Goal: Information Seeking & Learning: Learn about a topic

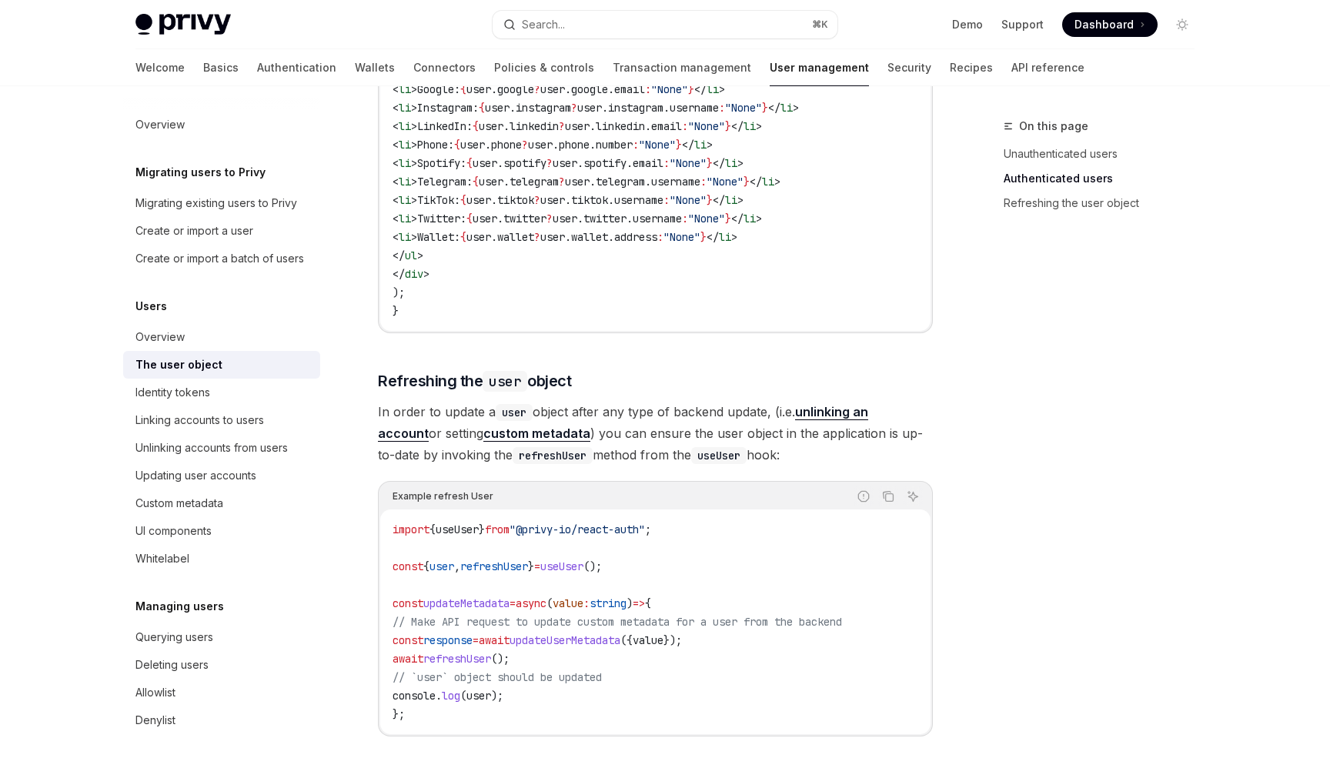
scroll to position [2033, 0]
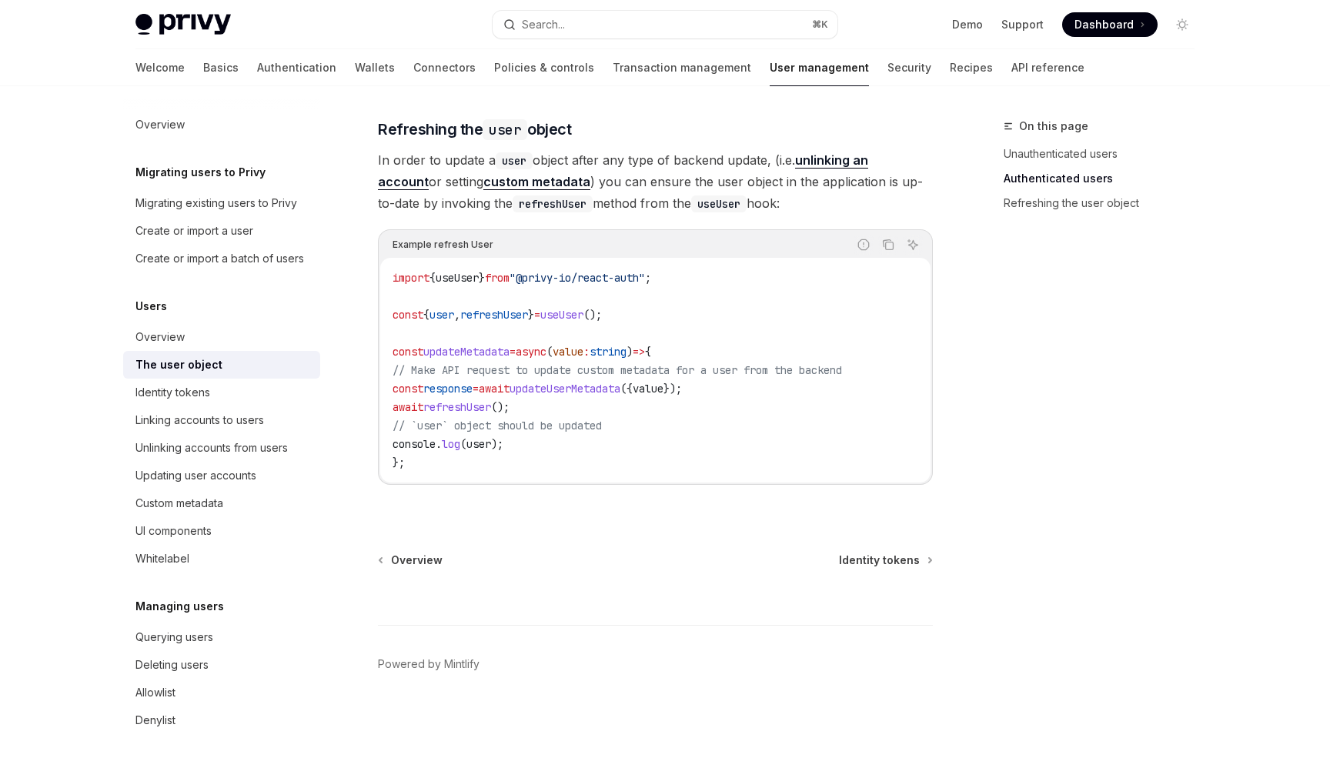
click at [1081, 369] on div "On this page Unauthenticated users Authenticated users Refreshing the user obje…" at bounding box center [1090, 437] width 234 height 641
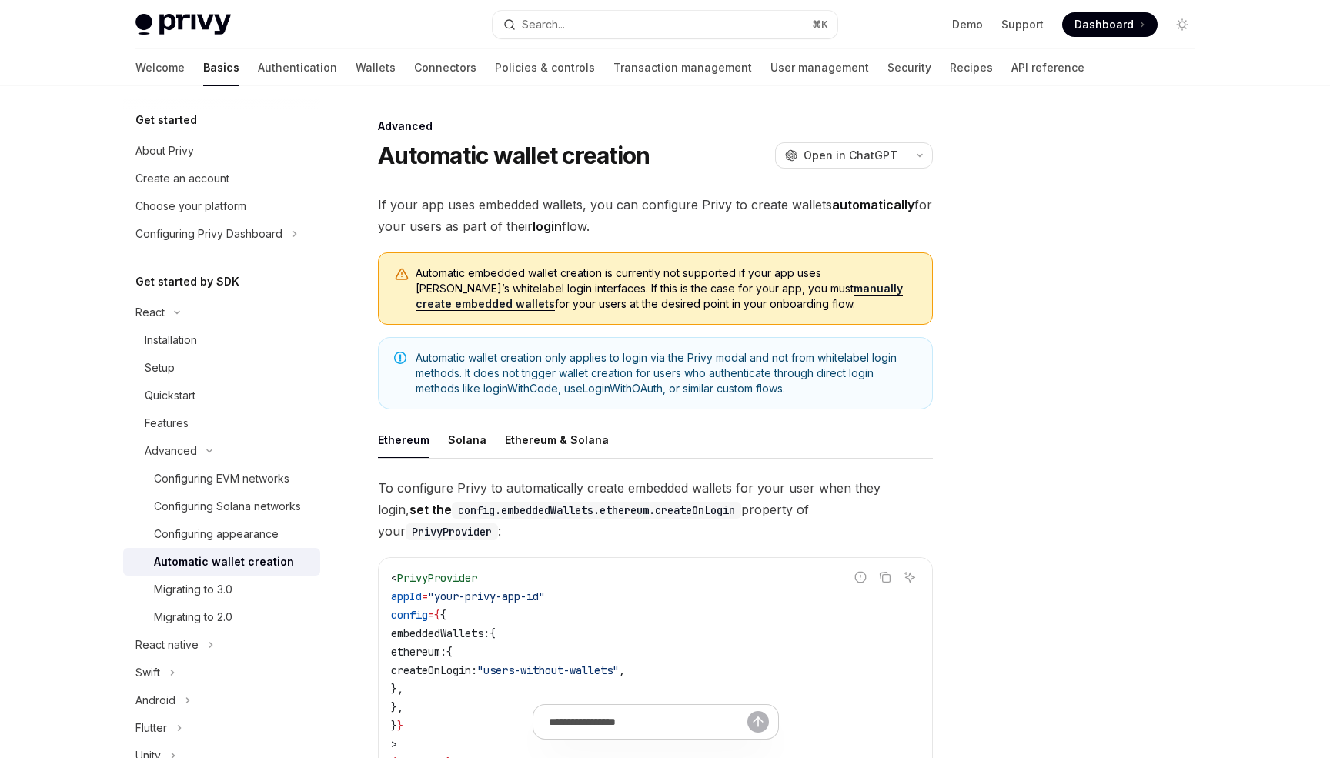
click at [623, 299] on span "Automatic embedded wallet creation is currently not supported if your app uses …" at bounding box center [666, 288] width 501 height 46
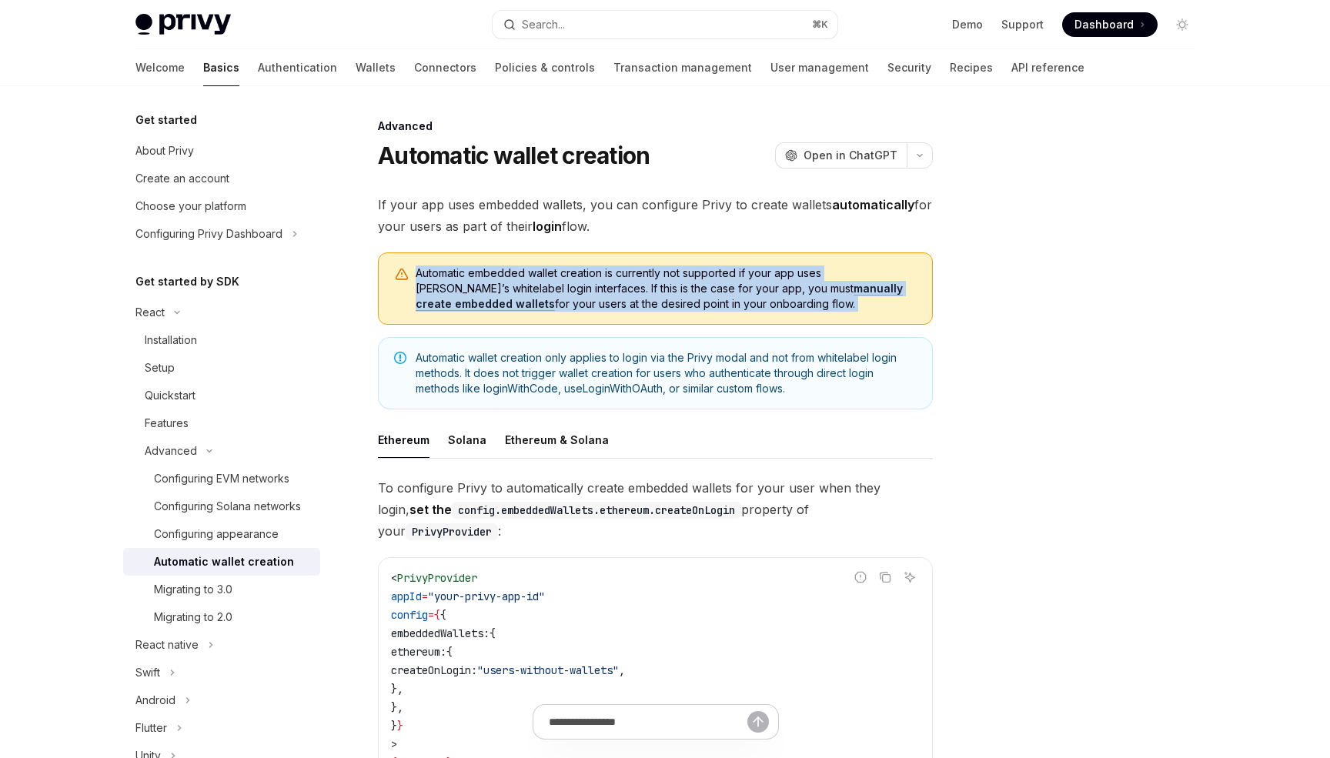
click at [623, 299] on span "Automatic embedded wallet creation is currently not supported if your app uses …" at bounding box center [666, 288] width 501 height 46
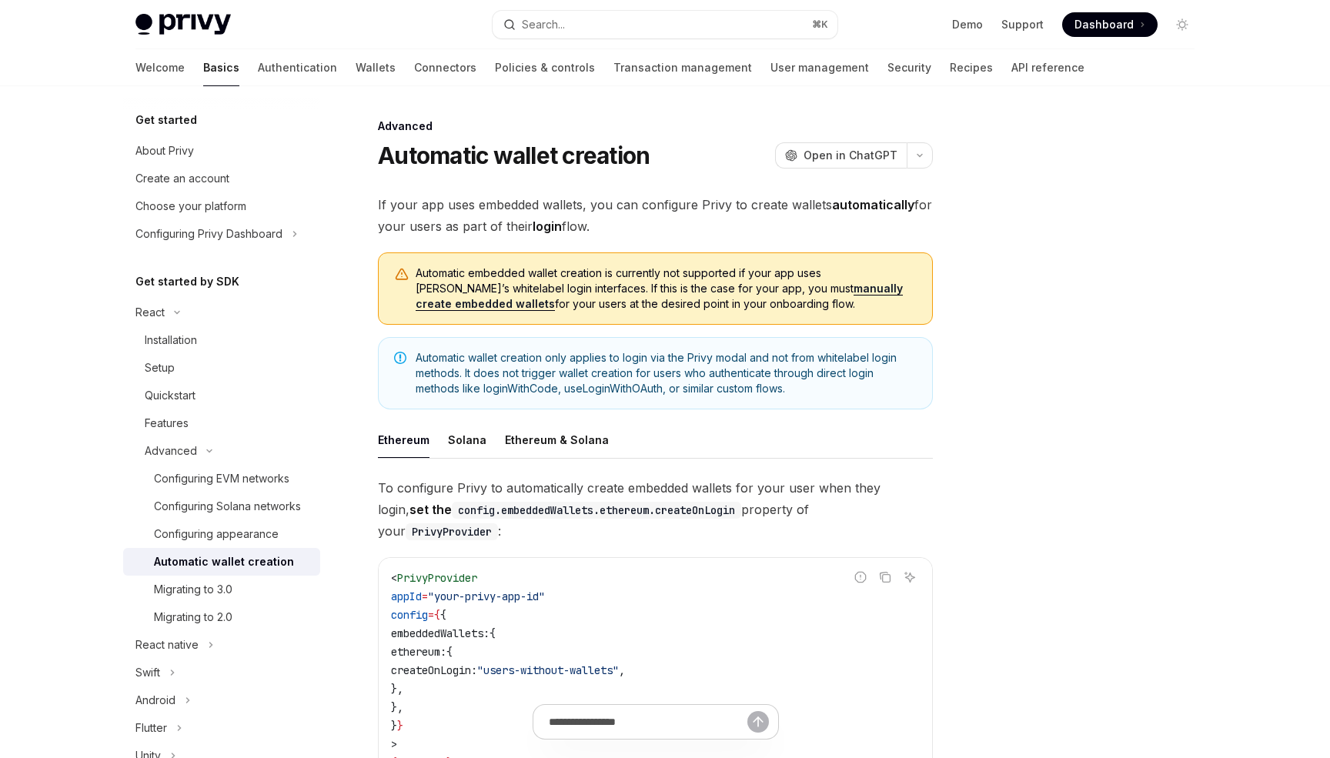
click at [623, 299] on span "Automatic embedded wallet creation is currently not supported if your app uses …" at bounding box center [666, 288] width 501 height 46
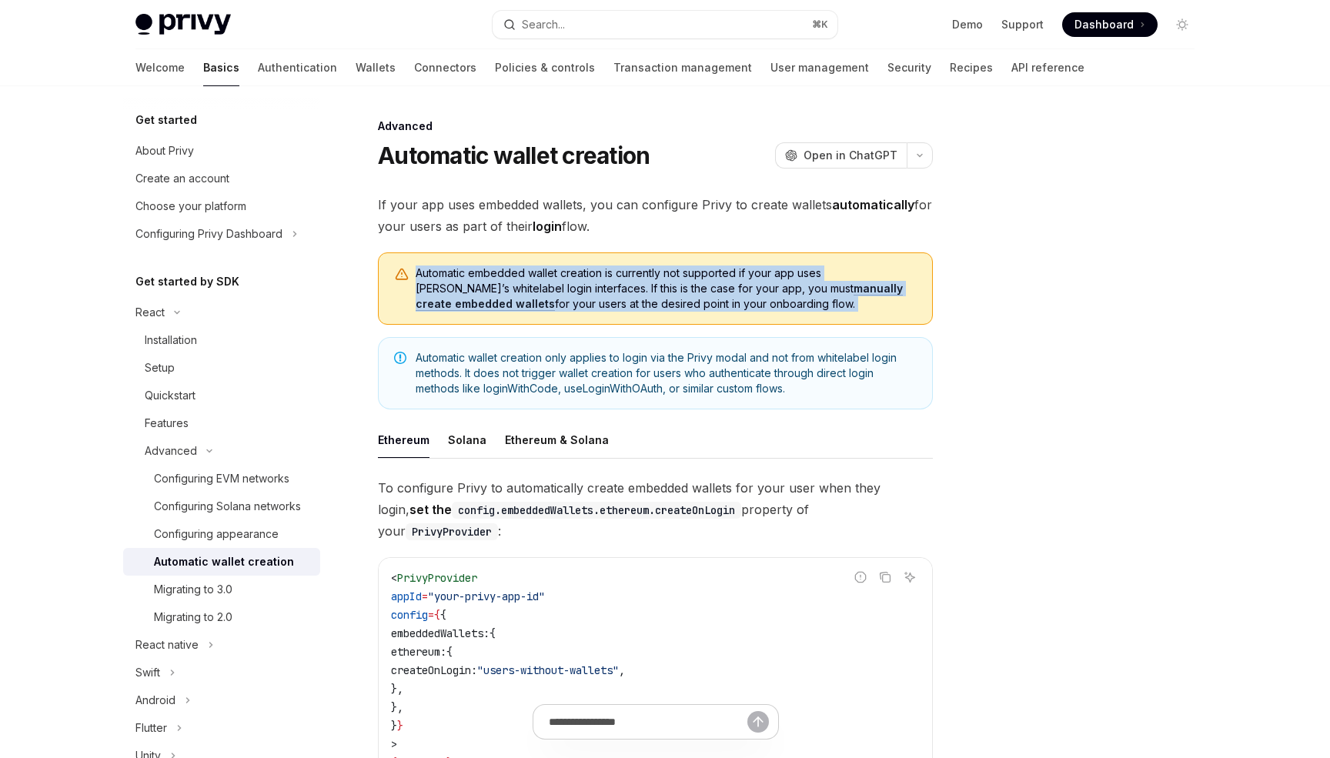
click at [623, 299] on span "Automatic embedded wallet creation is currently not supported if your app uses …" at bounding box center [666, 288] width 501 height 46
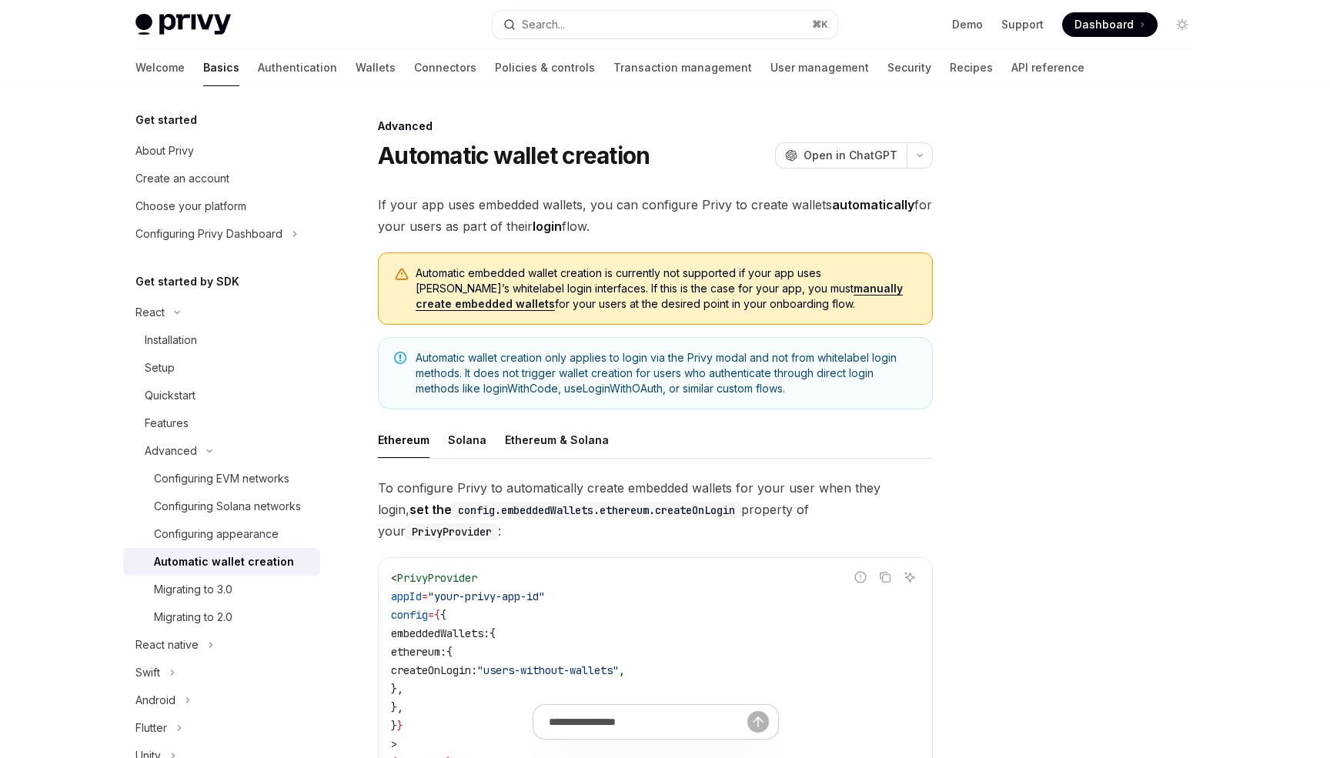
click at [629, 230] on span "If your app uses embedded wallets, you can configure Privy to create wallets au…" at bounding box center [655, 215] width 555 height 43
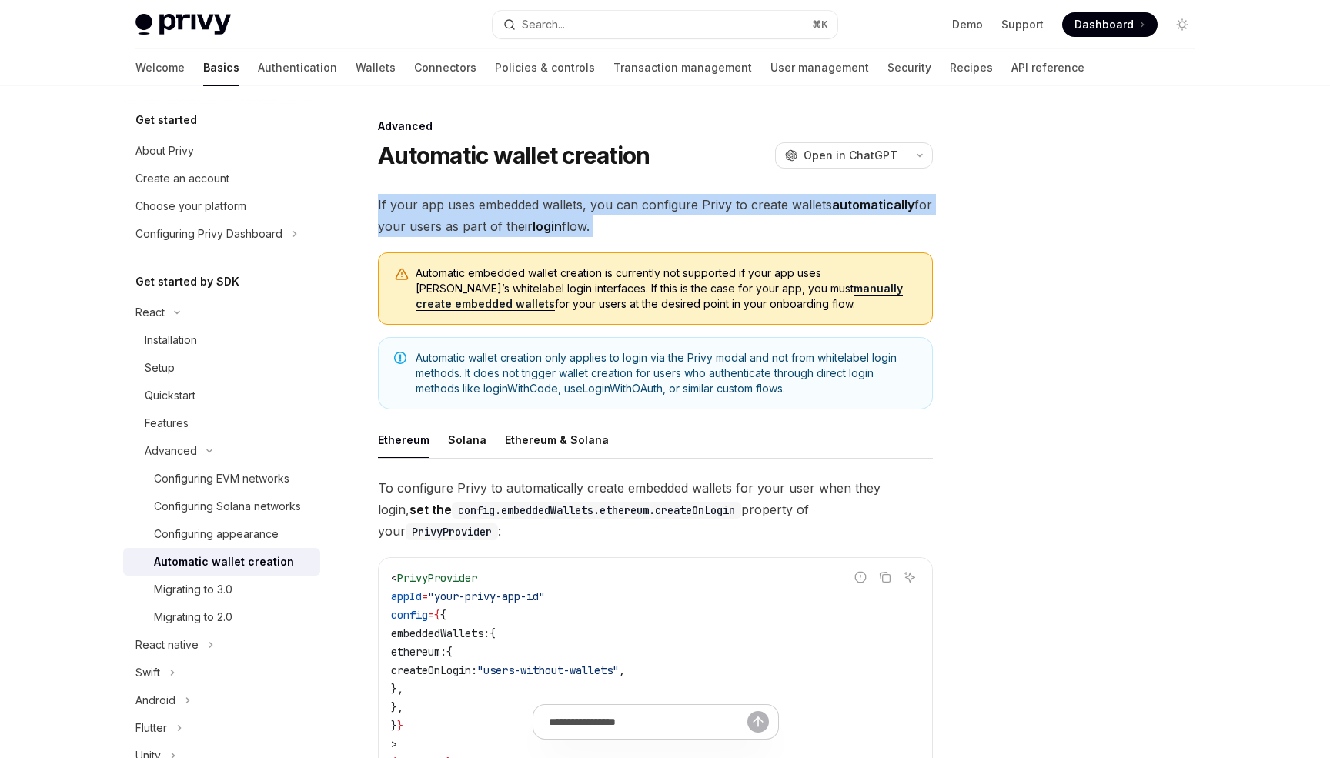
click at [845, 295] on link "manually create embedded wallets" at bounding box center [659, 296] width 487 height 29
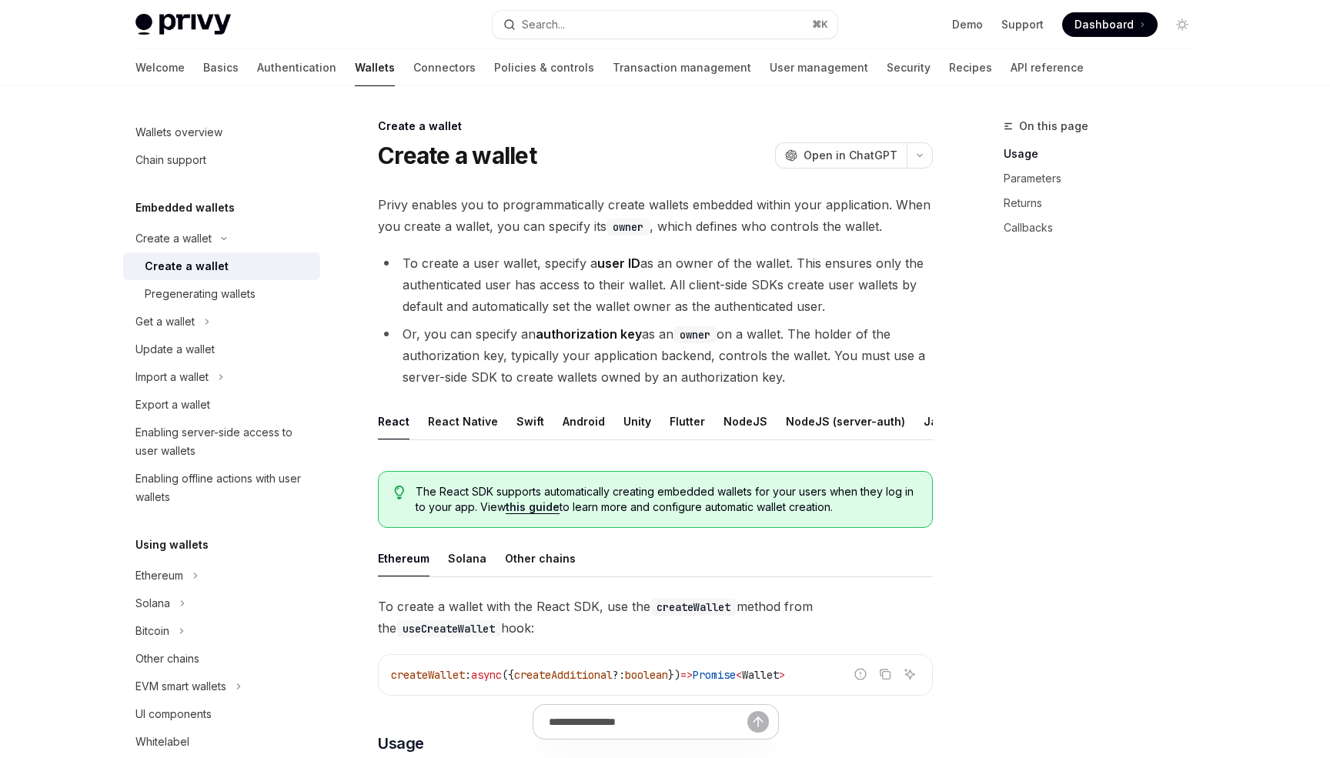
click at [566, 199] on span "Privy enables you to programmatically create wallets embedded within your appli…" at bounding box center [655, 215] width 555 height 43
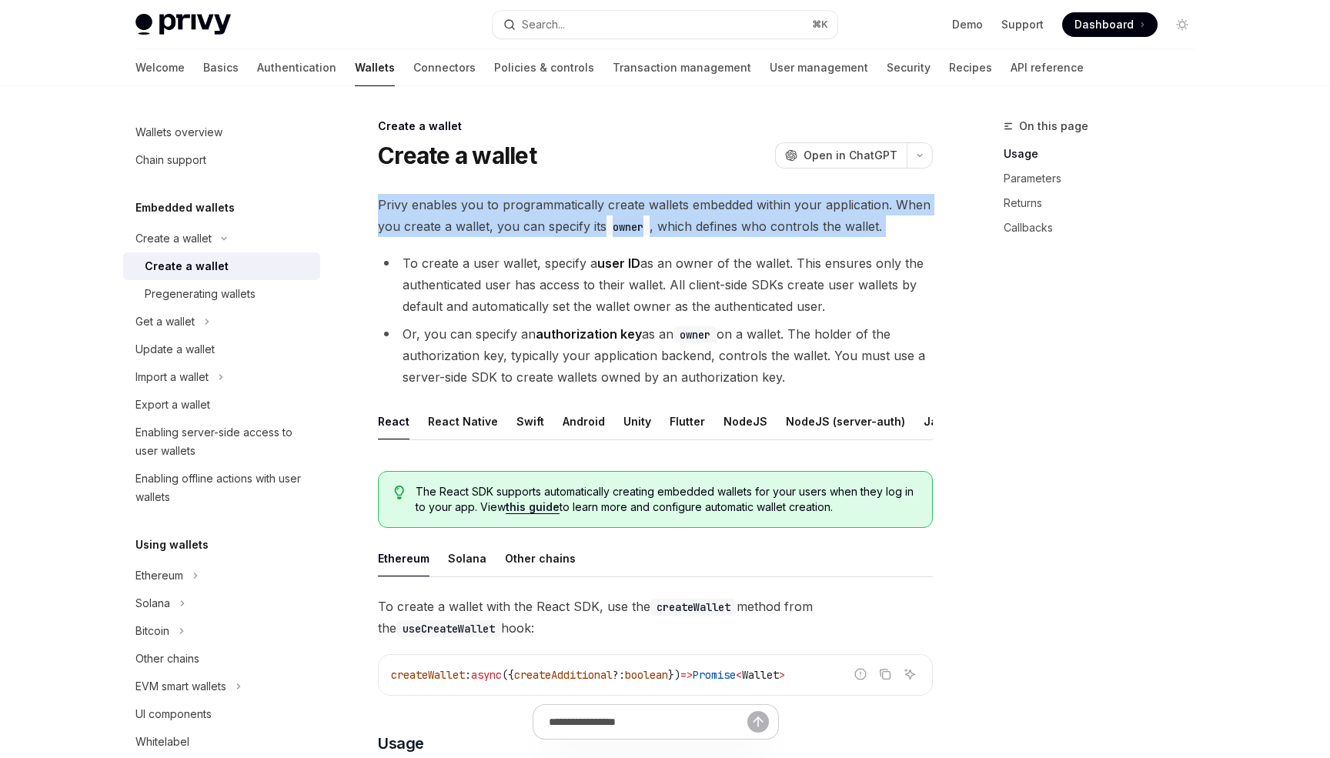
click at [566, 199] on span "Privy enables you to programmatically create wallets embedded within your appli…" at bounding box center [655, 215] width 555 height 43
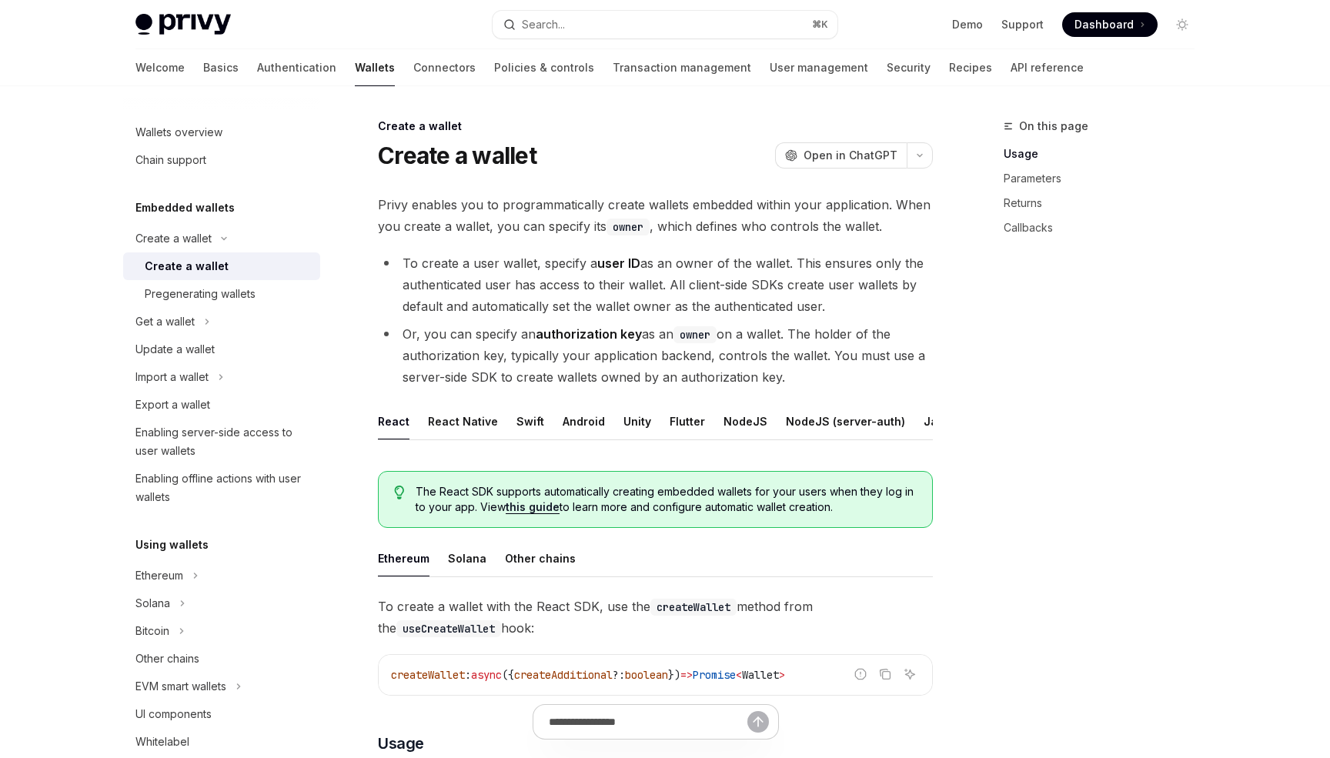
click at [566, 199] on span "Privy enables you to programmatically create wallets embedded within your appli…" at bounding box center [655, 215] width 555 height 43
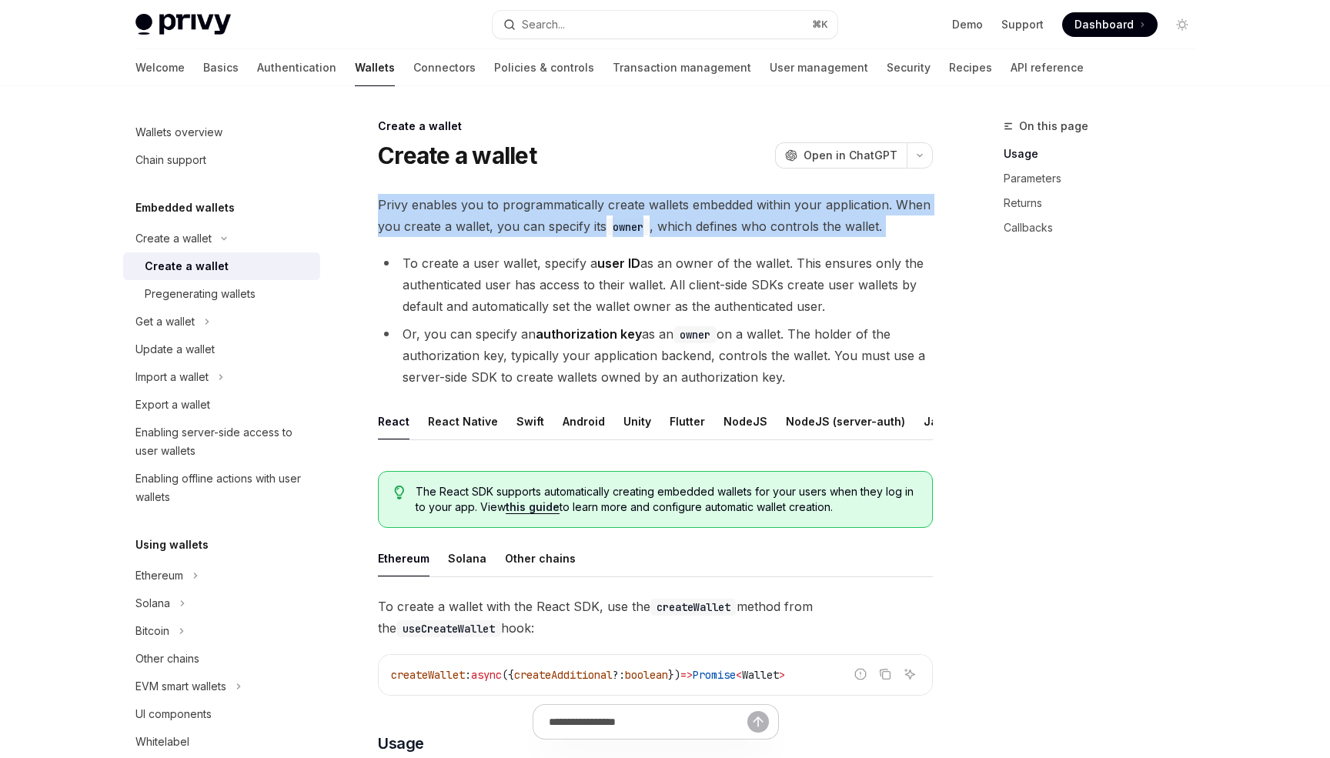
click at [566, 199] on span "Privy enables you to programmatically create wallets embedded within your appli…" at bounding box center [655, 215] width 555 height 43
click at [526, 236] on span "Privy enables you to programmatically create wallets embedded within your appli…" at bounding box center [655, 215] width 555 height 43
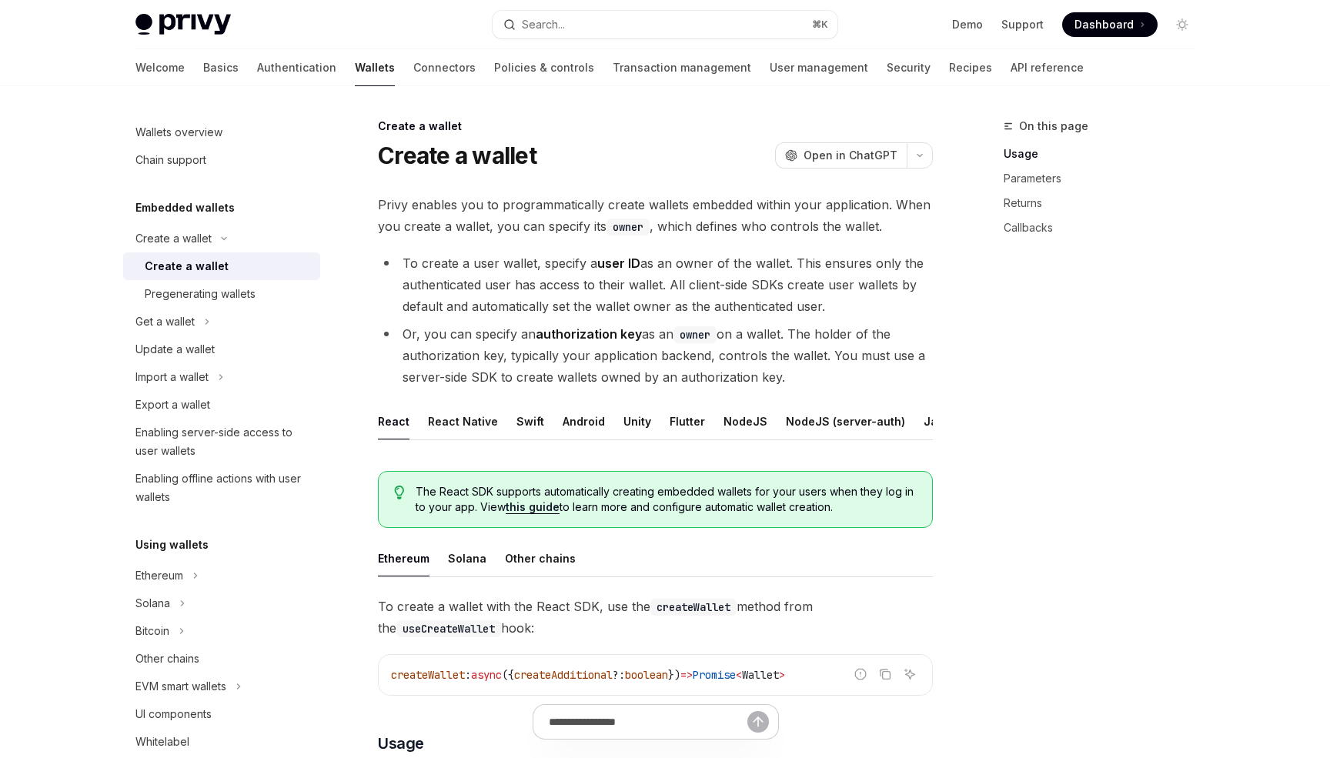
click at [529, 271] on li "To create a user wallet, specify a user ID as an owner of the wallet. This ensu…" at bounding box center [655, 284] width 555 height 65
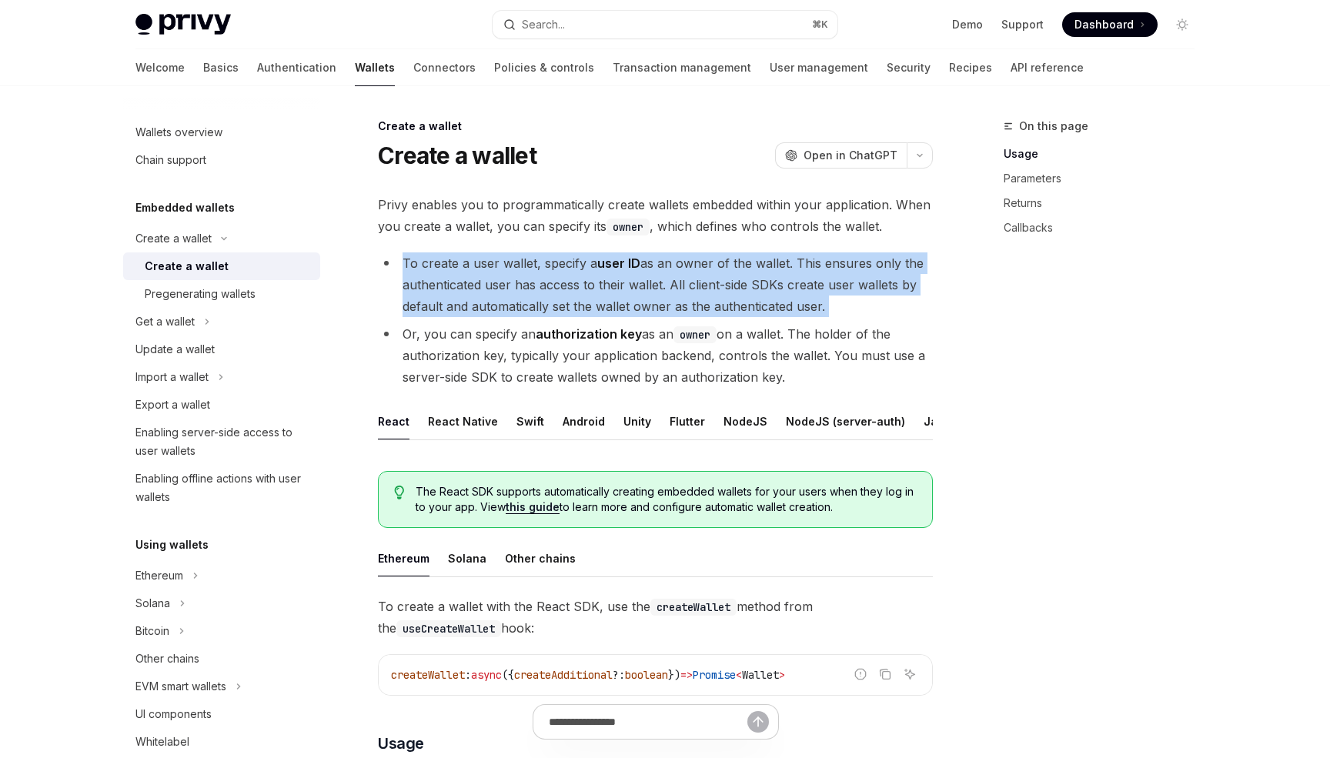
click at [582, 274] on li "To create a user wallet, specify a user ID as an owner of the wallet. This ensu…" at bounding box center [655, 284] width 555 height 65
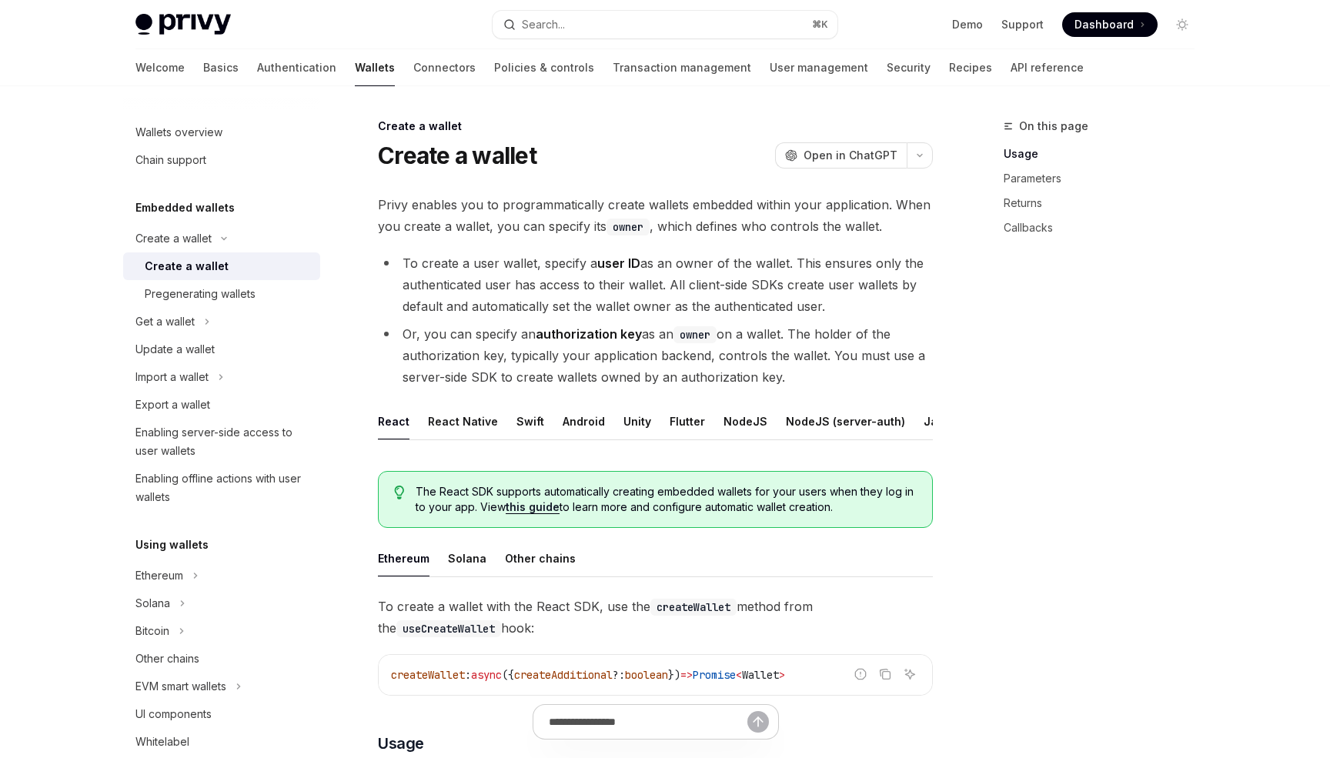
click at [582, 274] on li "To create a user wallet, specify a user ID as an owner of the wallet. This ensu…" at bounding box center [655, 284] width 555 height 65
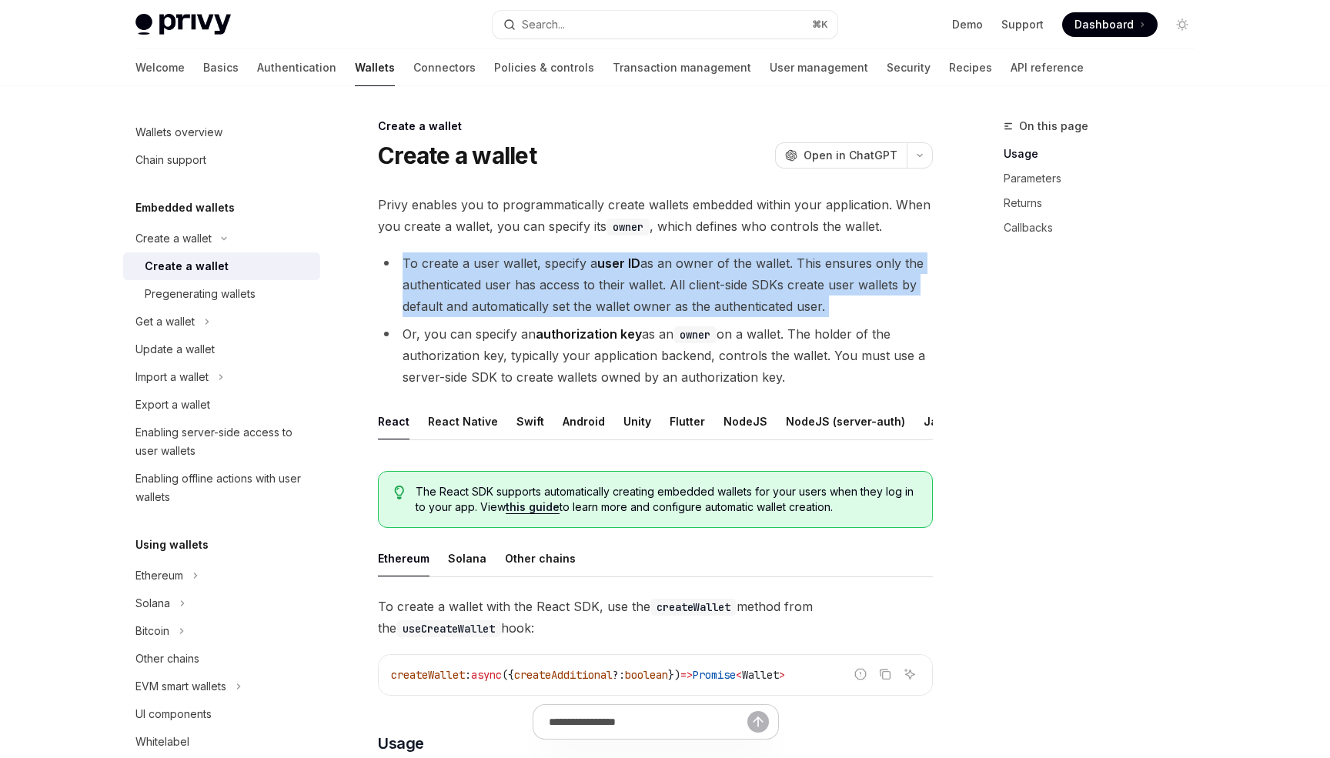
click at [582, 274] on li "To create a user wallet, specify a user ID as an owner of the wallet. This ensu…" at bounding box center [655, 284] width 555 height 65
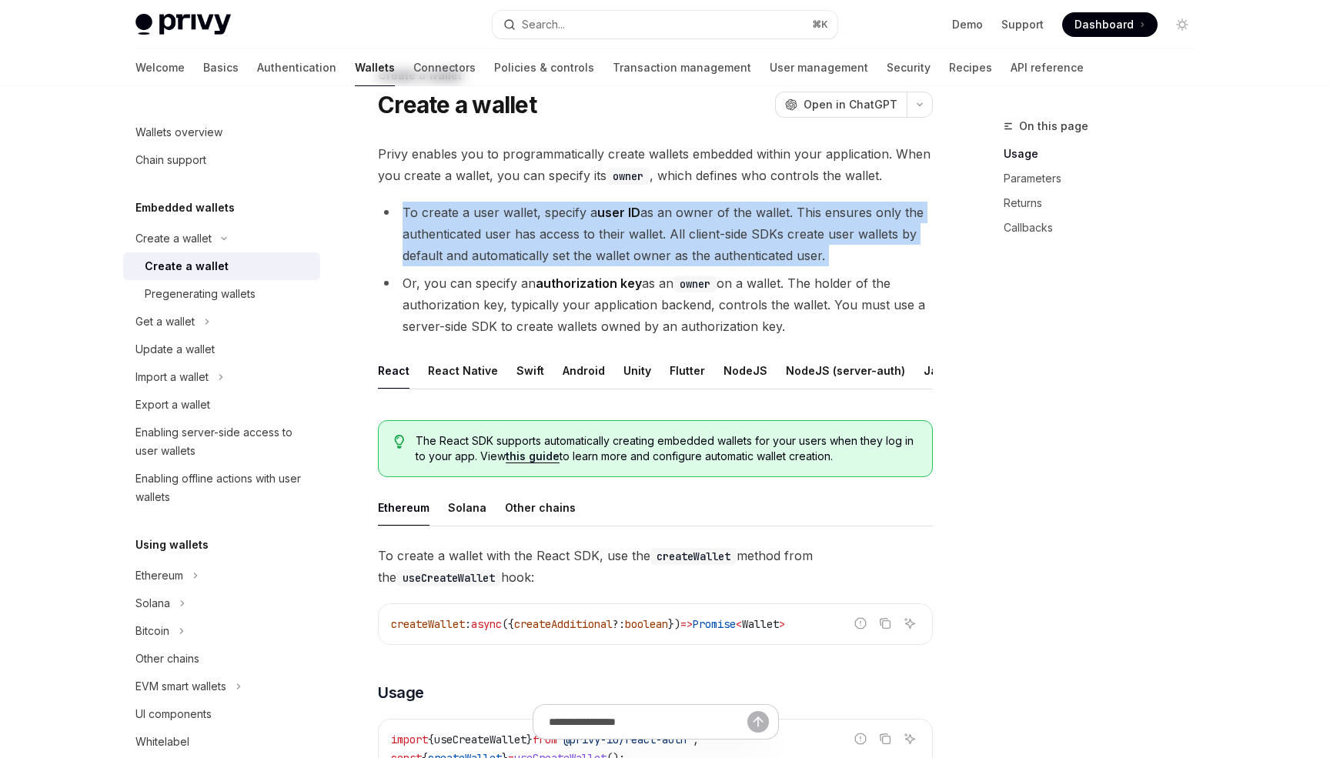
scroll to position [79, 0]
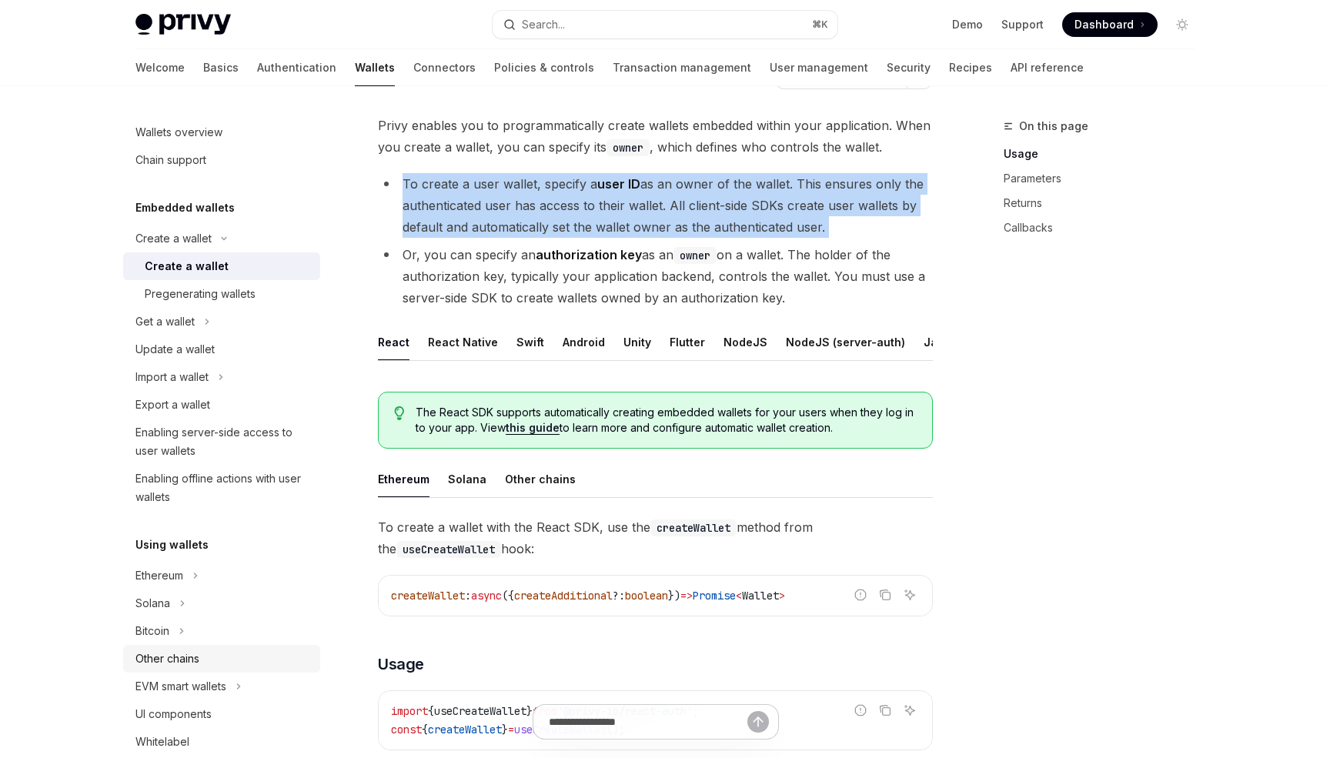
click at [199, 662] on div "Other chains" at bounding box center [167, 658] width 64 height 18
type textarea "*"
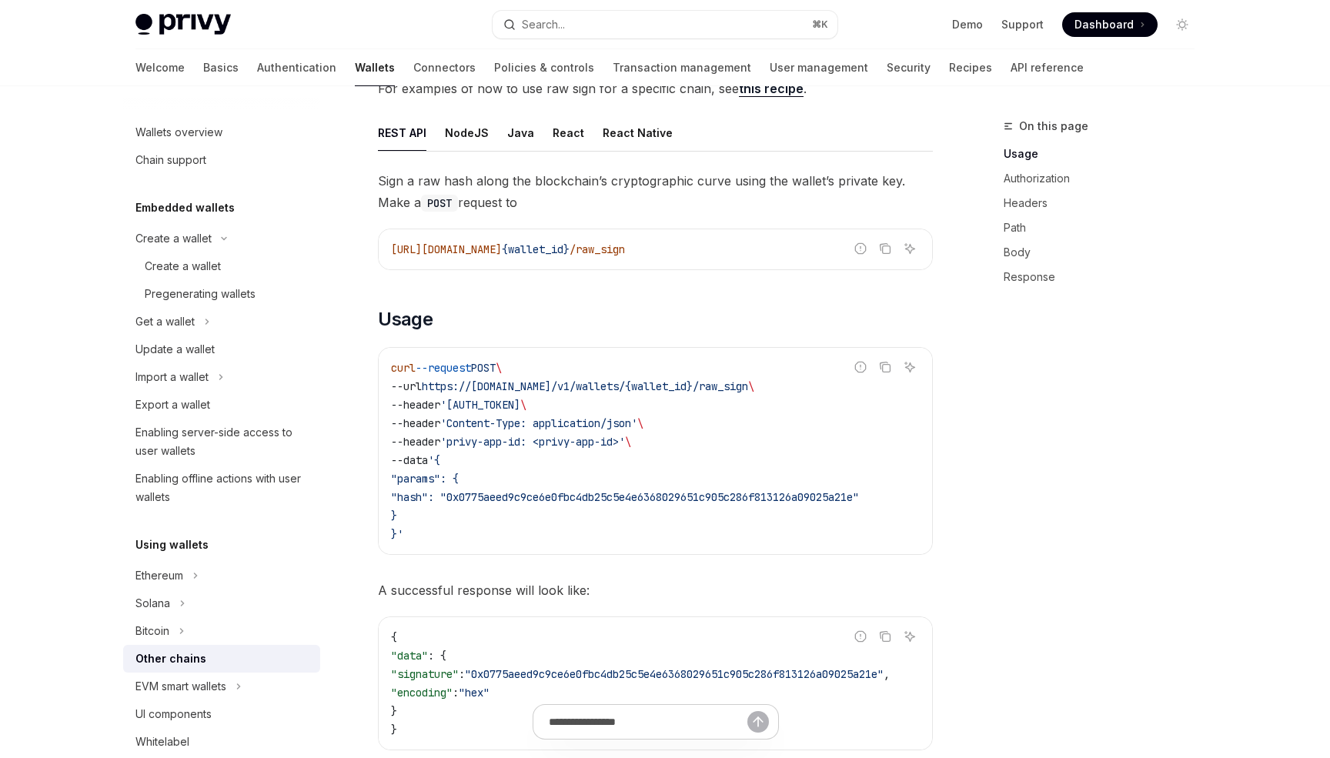
scroll to position [194, 0]
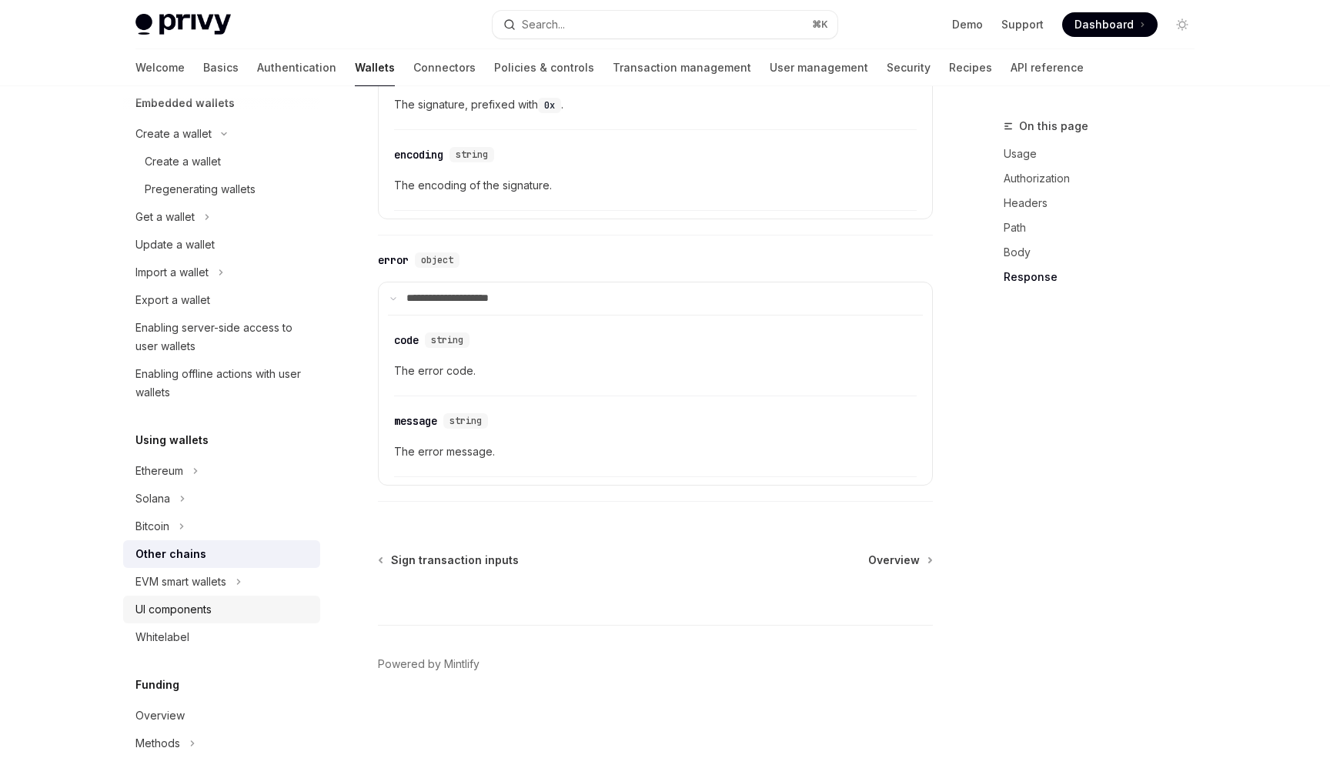
scroll to position [145, 0]
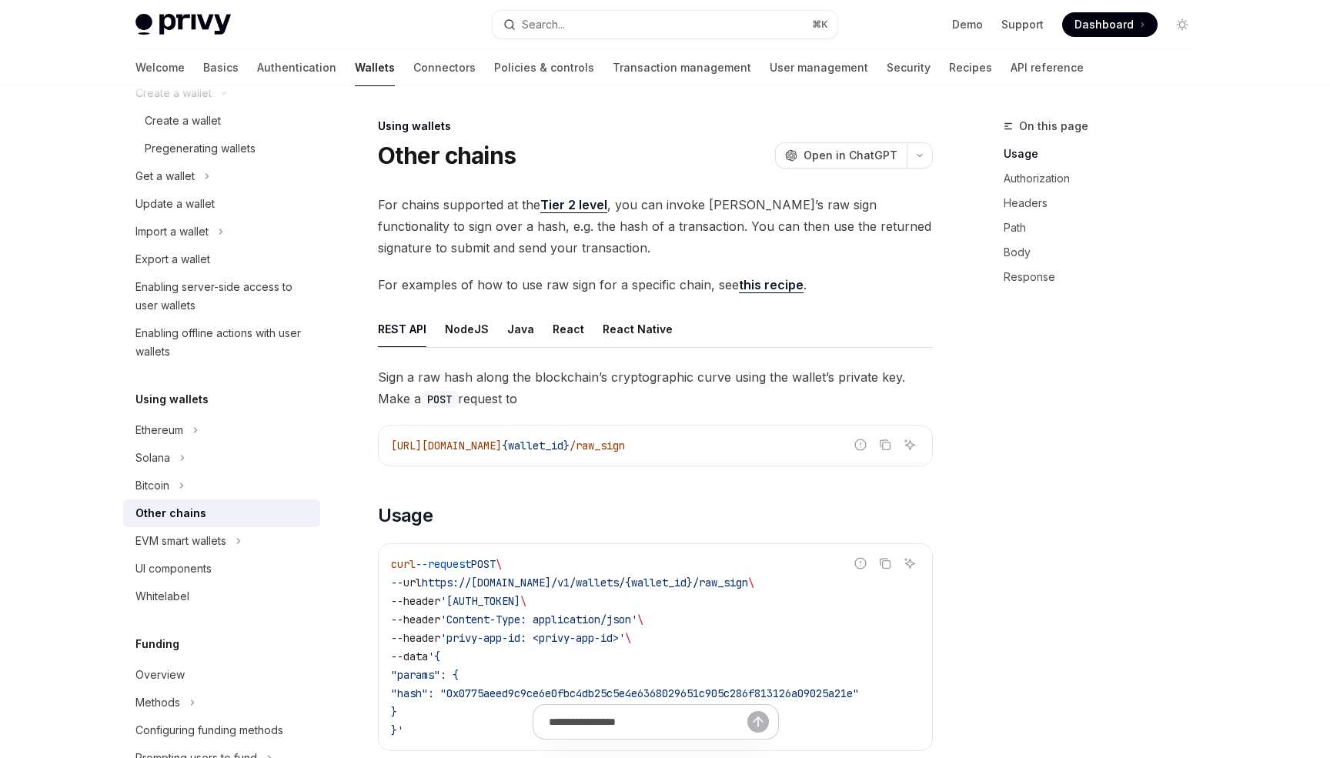
scroll to position [2, 0]
click at [679, 249] on span "For chains supported at the Tier 2 level , you can invoke Privy’s raw sign func…" at bounding box center [655, 224] width 555 height 65
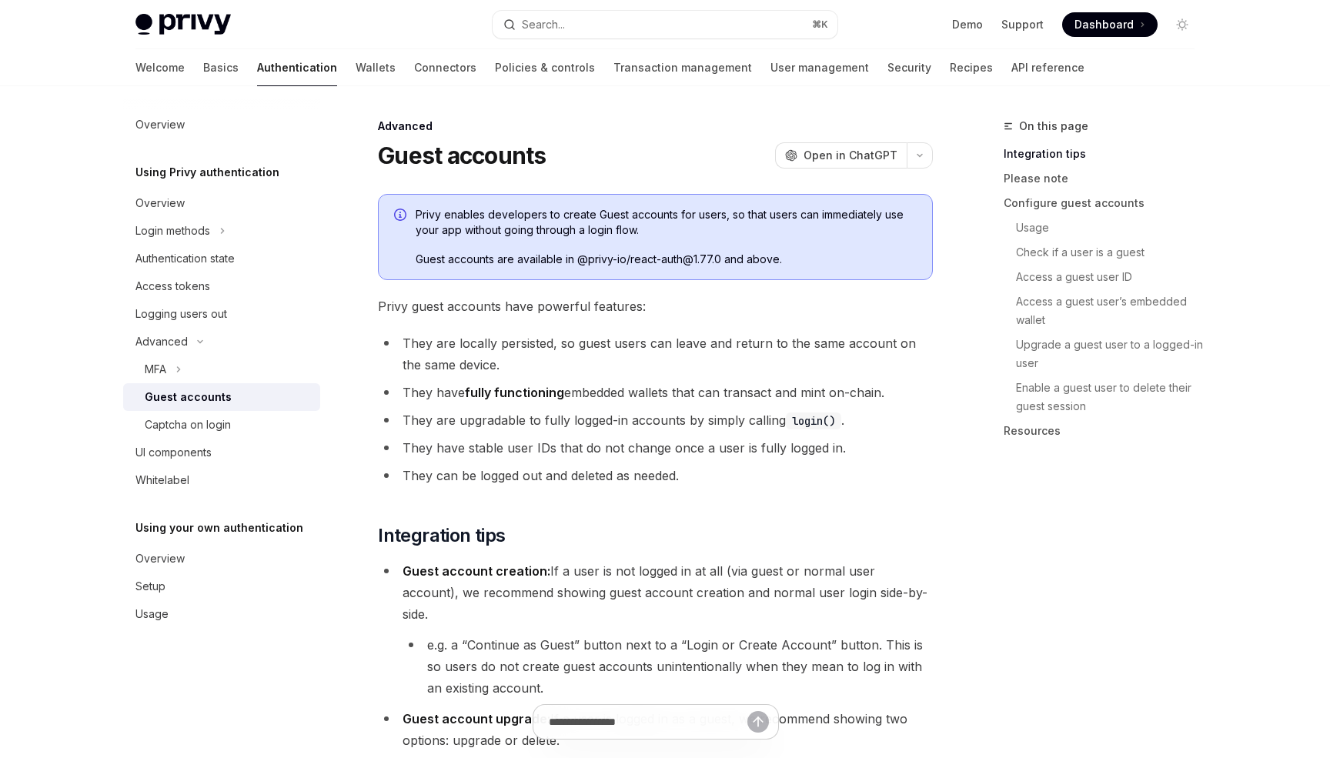
click at [529, 344] on li "They are locally persisted, so guest users can leave and return to the same acc…" at bounding box center [655, 353] width 555 height 43
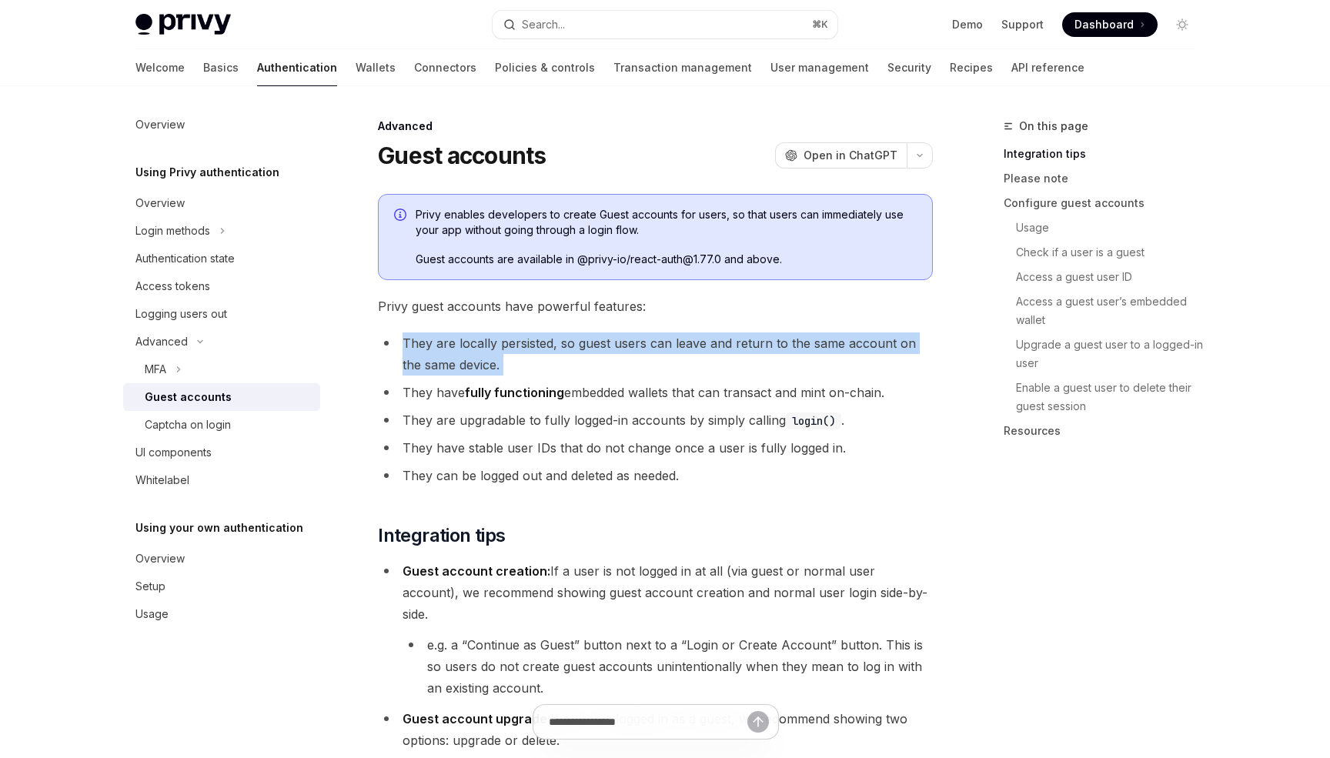
click at [529, 344] on li "They are locally persisted, so guest users can leave and return to the same acc…" at bounding box center [655, 353] width 555 height 43
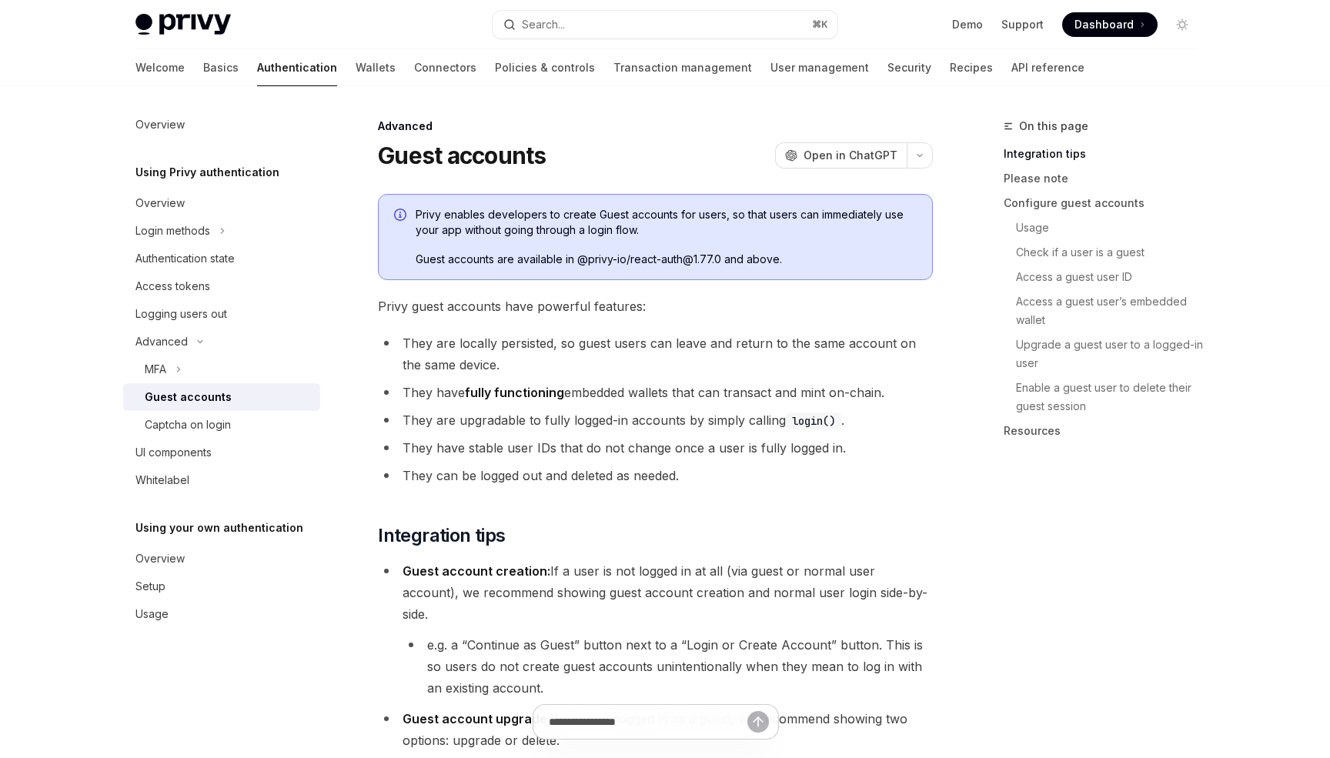
click at [529, 344] on li "They are locally persisted, so guest users can leave and return to the same acc…" at bounding box center [655, 353] width 555 height 43
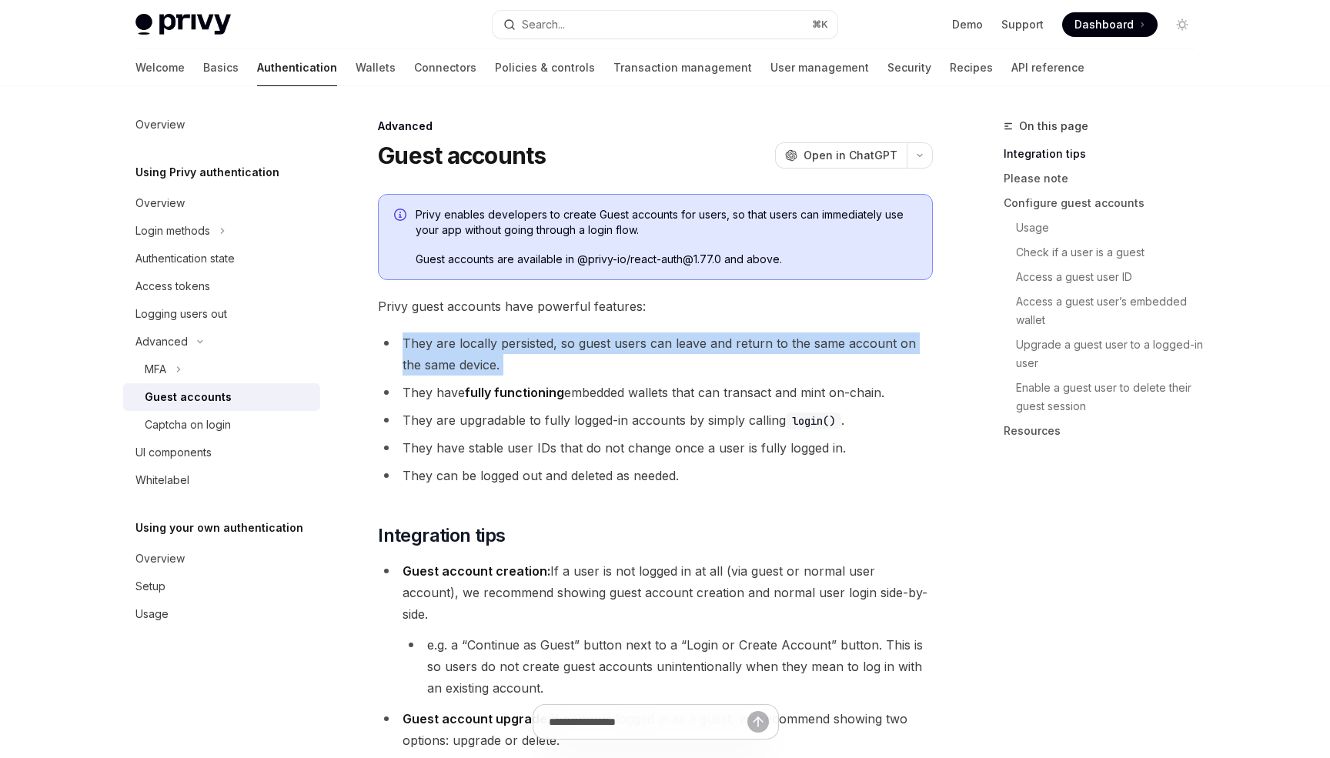
click at [525, 404] on ul "They are locally persisted, so guest users can leave and return to the same acc…" at bounding box center [655, 409] width 555 height 154
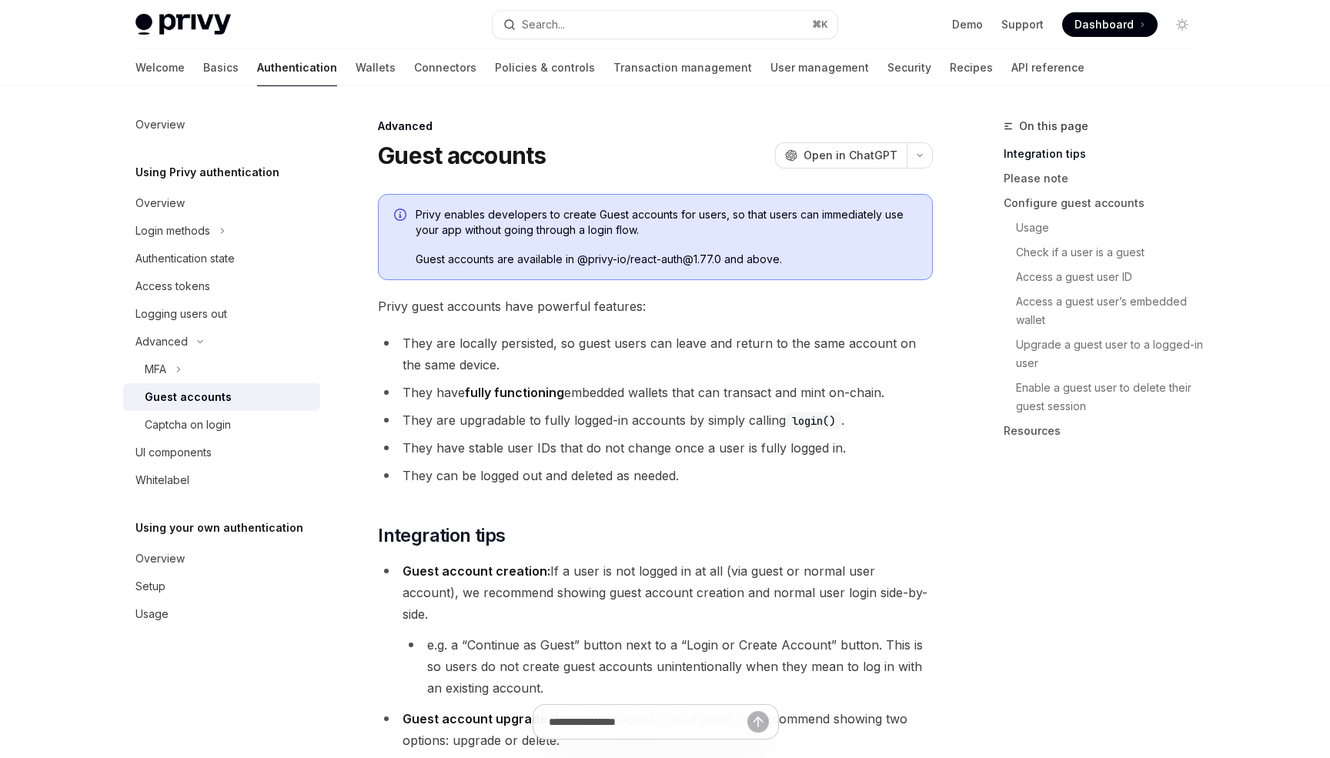
click at [525, 404] on ul "They are locally persisted, so guest users can leave and return to the same acc…" at bounding box center [655, 409] width 555 height 154
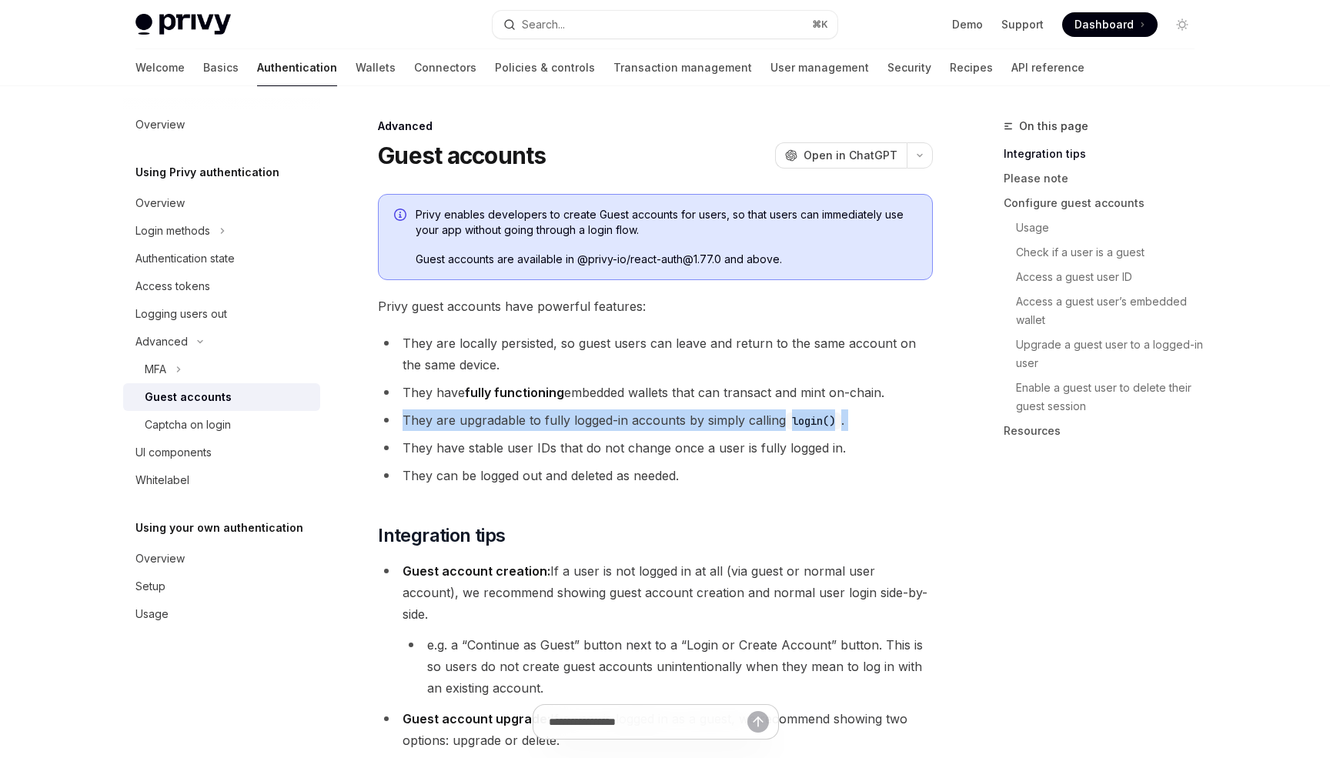
click at [525, 404] on ul "They are locally persisted, so guest users can leave and return to the same acc…" at bounding box center [655, 409] width 555 height 154
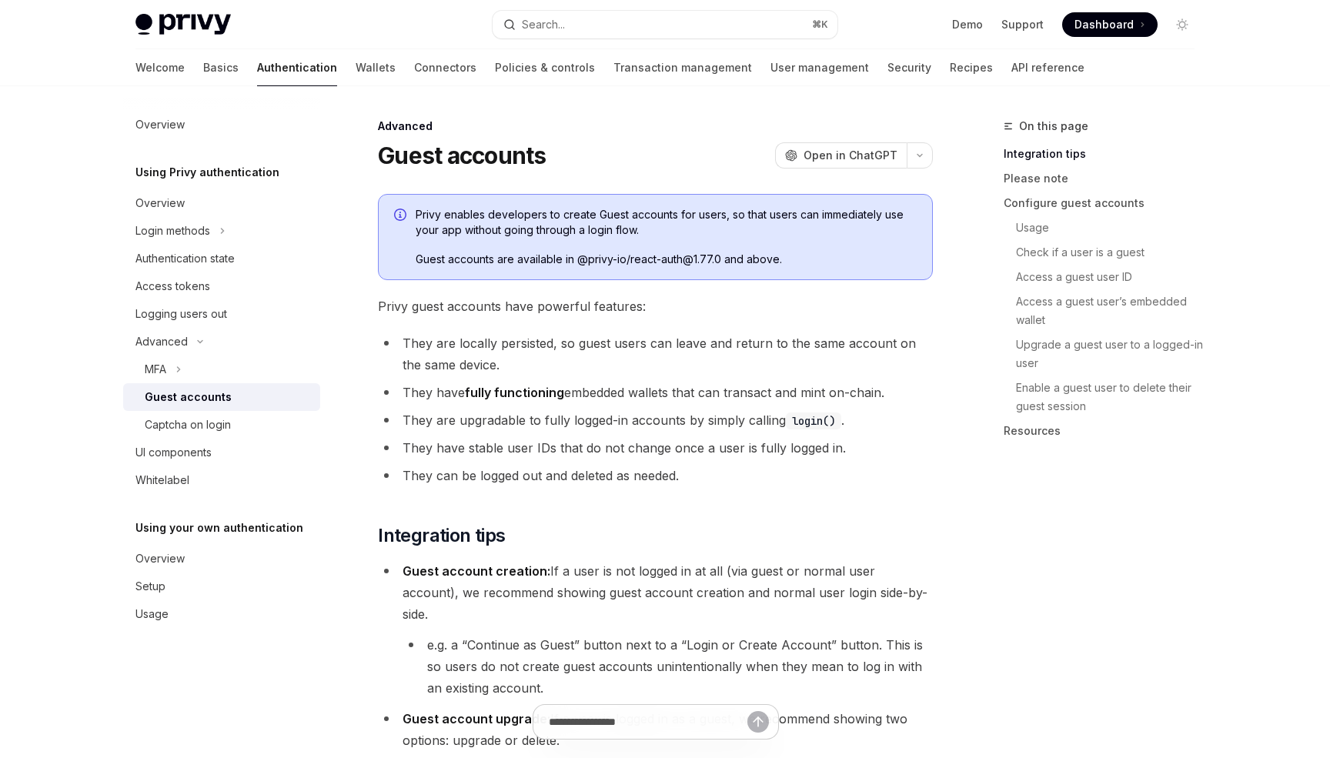
click at [525, 404] on ul "They are locally persisted, so guest users can leave and return to the same acc…" at bounding box center [655, 409] width 555 height 154
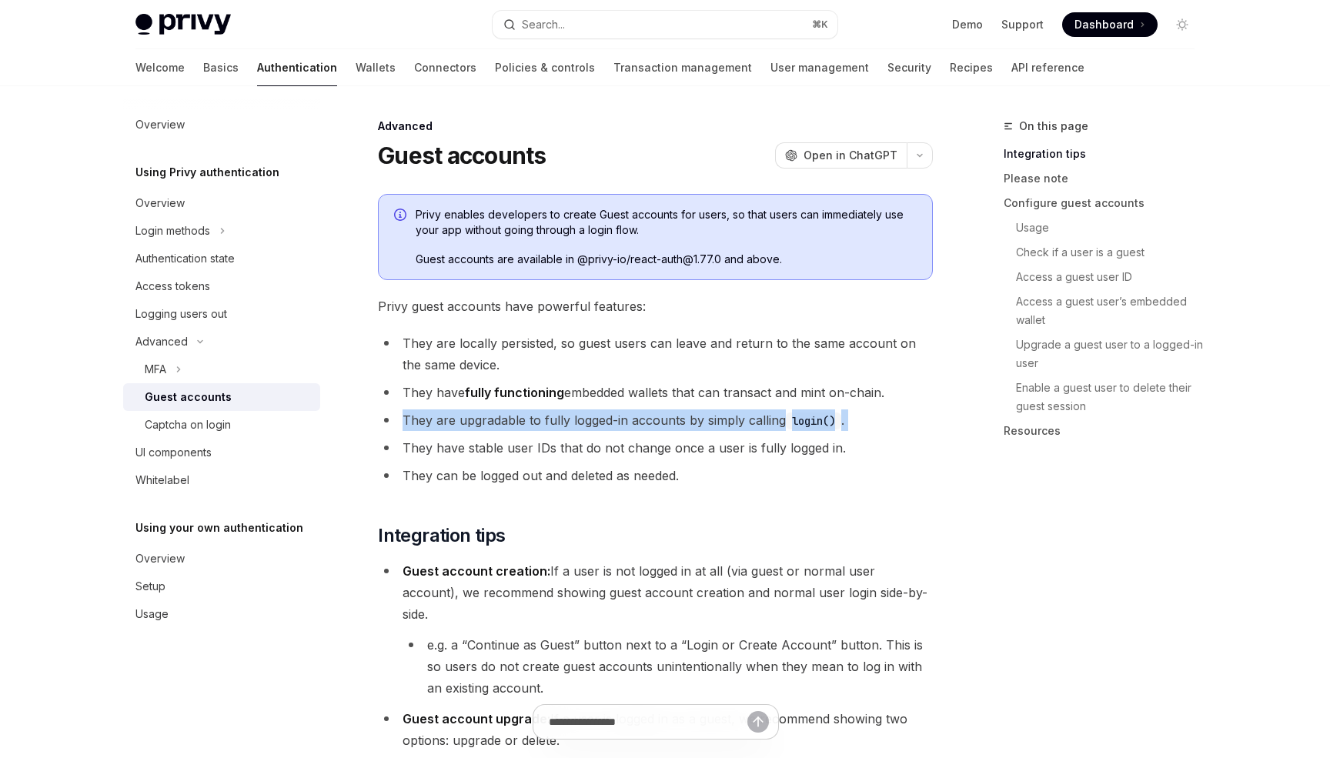
scroll to position [18, 0]
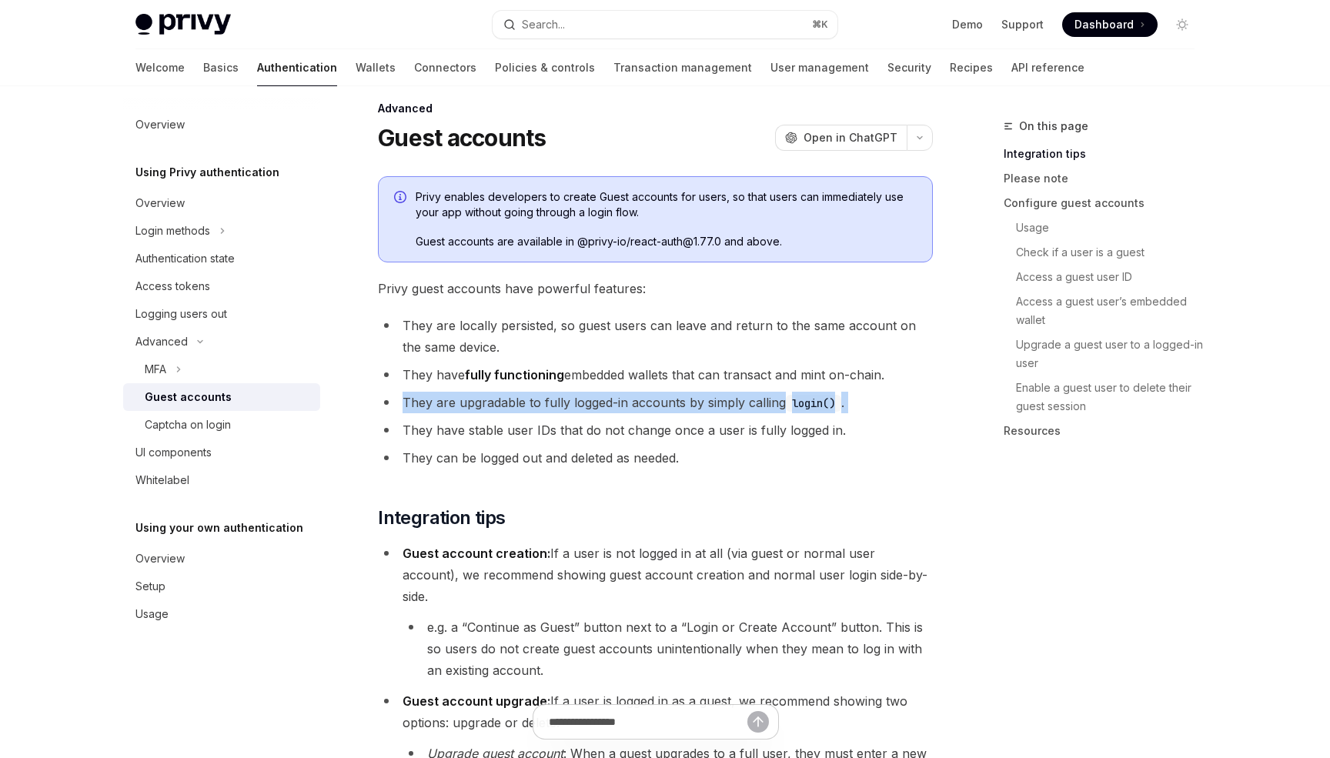
click at [603, 447] on li "They can be logged out and deleted as needed." at bounding box center [655, 458] width 555 height 22
